Goal: Task Accomplishment & Management: Use online tool/utility

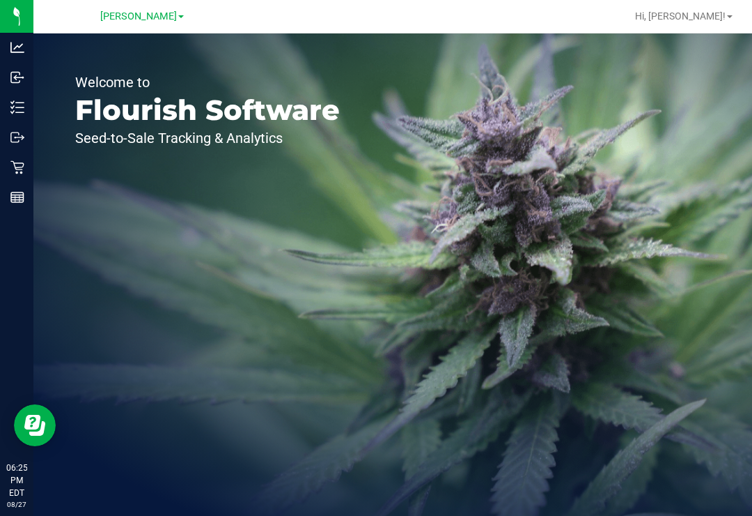
click at [10, 84] on div "Inbound" at bounding box center [18, 77] width 29 height 28
click at [0, 0] on p "Inventory" at bounding box center [0, 0] width 0 height 0
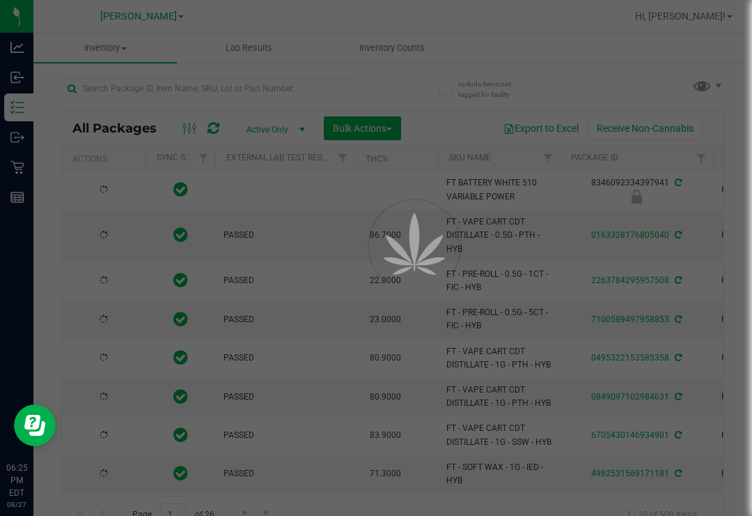
type input "[DATE]"
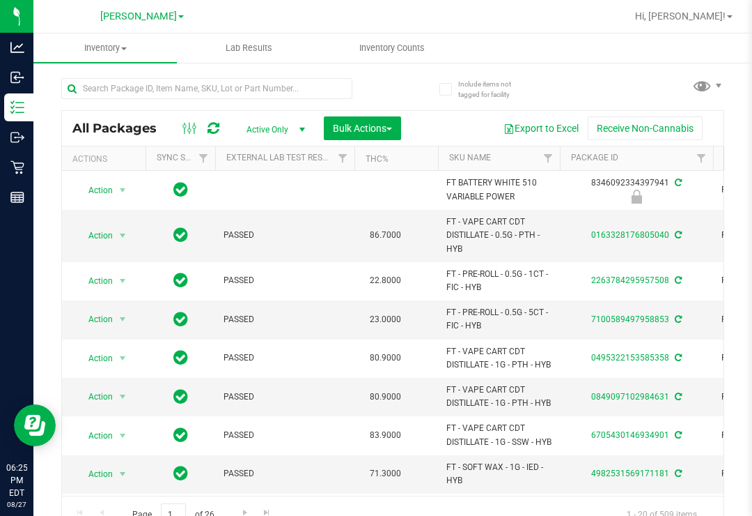
click at [398, 77] on div "All Packages Active Only Active Only Lab Samples Locked All External Internal B…" at bounding box center [392, 298] width 663 height 467
click at [391, 61] on uib-tab-heading "Inventory Counts" at bounding box center [392, 48] width 142 height 28
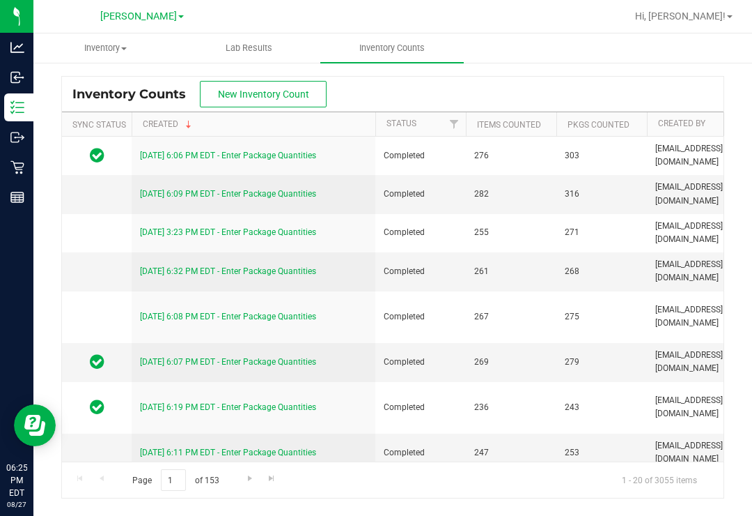
click at [300, 93] on span "New Inventory Count" at bounding box center [263, 93] width 91 height 11
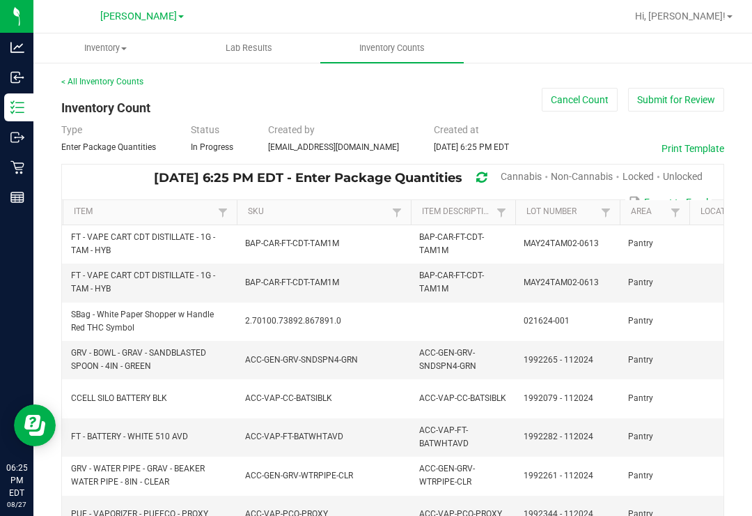
click at [505, 175] on span "Cannabis" at bounding box center [521, 176] width 41 height 11
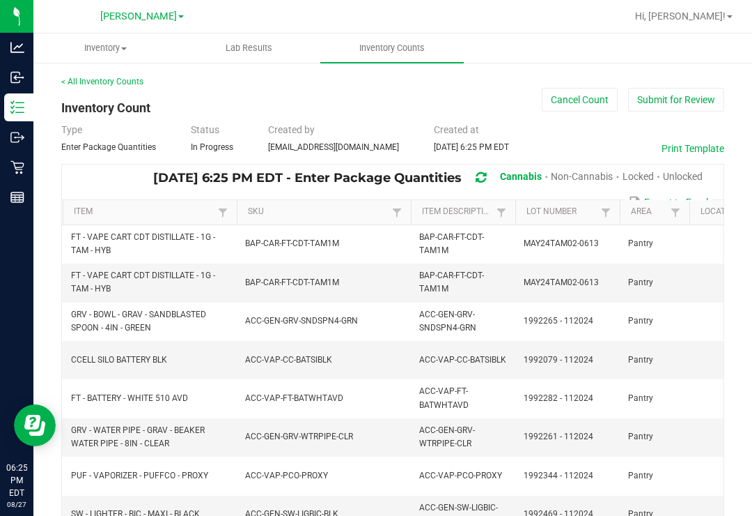
click at [679, 171] on span "Unlocked" at bounding box center [683, 176] width 40 height 11
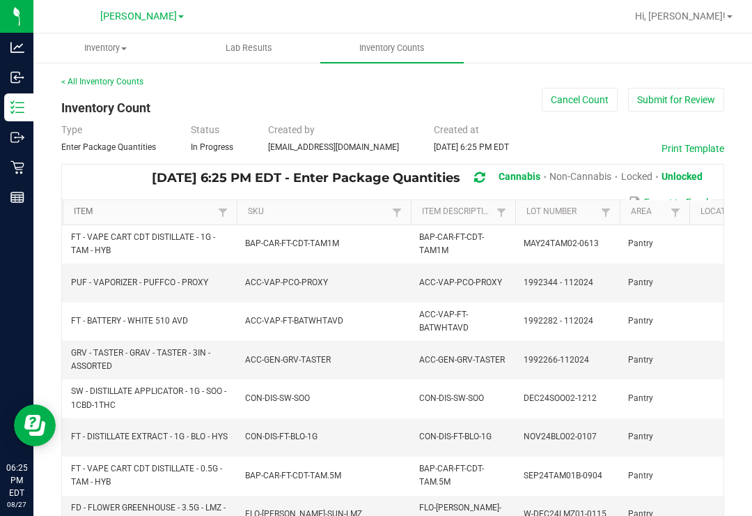
click at [157, 207] on link "Item" at bounding box center [144, 211] width 140 height 11
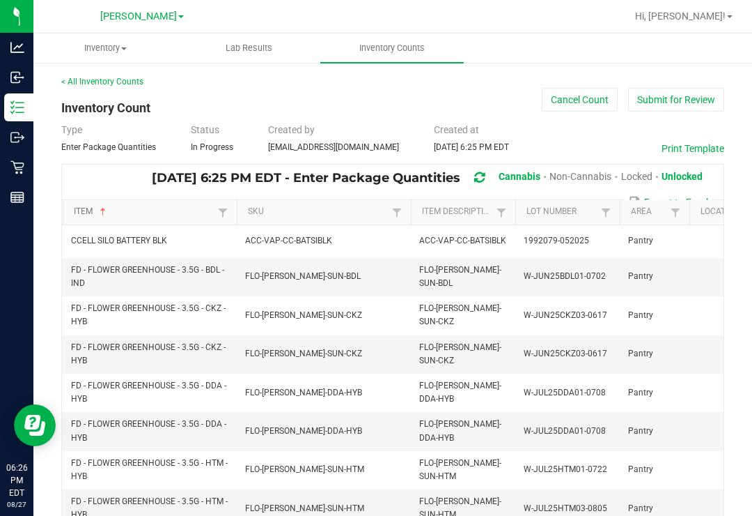
scroll to position [0, 103]
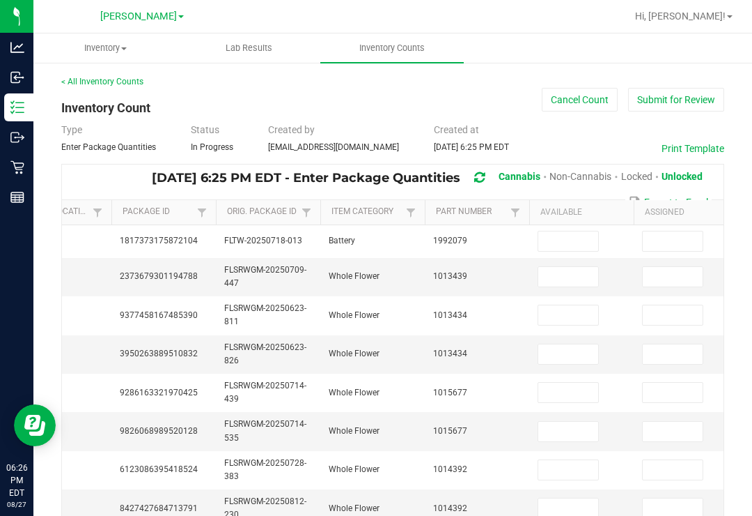
click at [644, 314] on input at bounding box center [673, 315] width 60 height 20
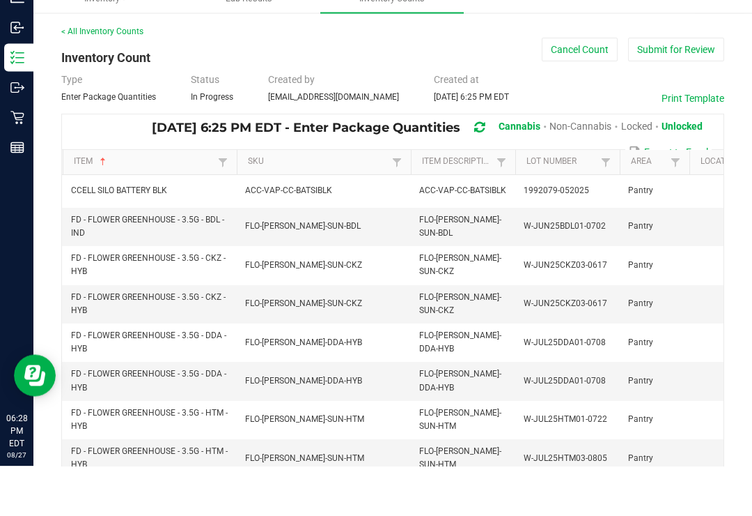
scroll to position [0, 0]
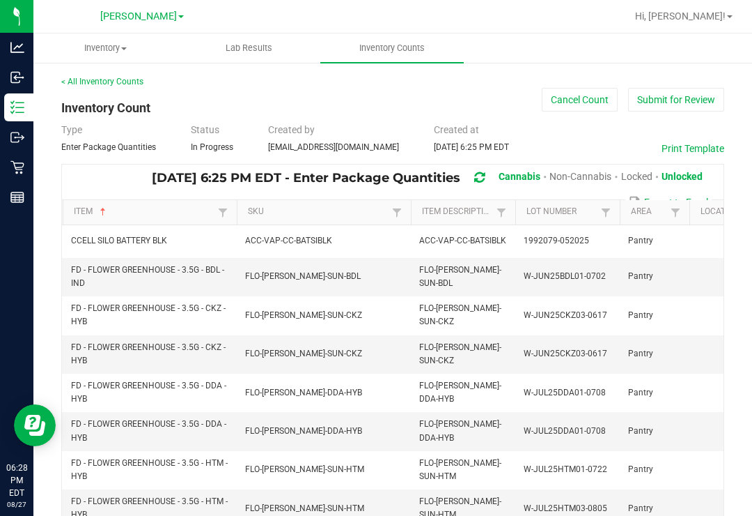
click at [20, 168] on icon at bounding box center [17, 167] width 14 height 14
